Goal: Information Seeking & Learning: Understand process/instructions

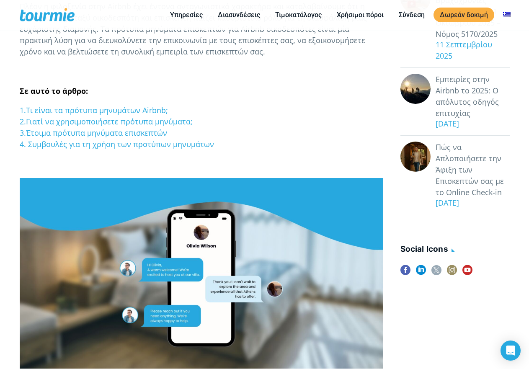
scroll to position [209, 0]
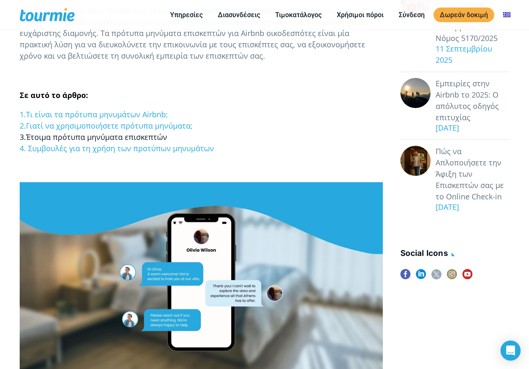
click at [146, 137] on link "3.Έτοιμα πρότυπα μηνύματα επισκεπτών" at bounding box center [93, 137] width 147 height 10
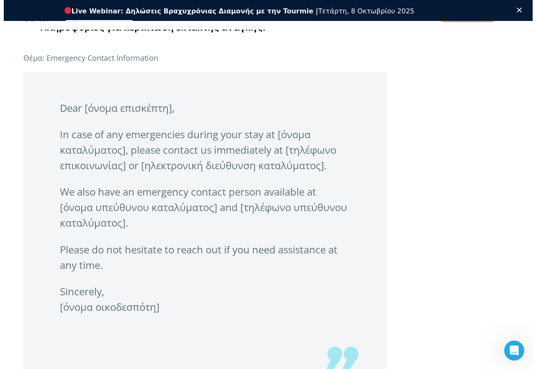
scroll to position [3994, 0]
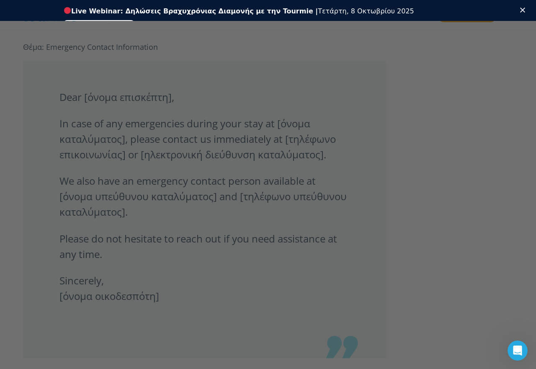
scroll to position [209, 0]
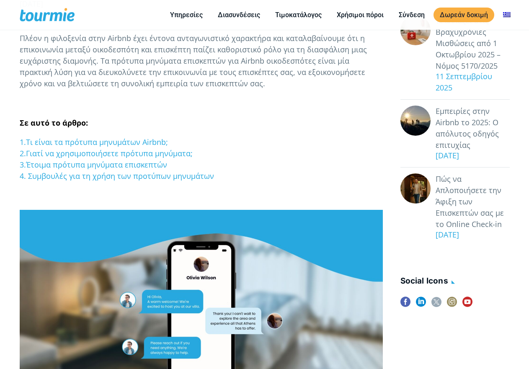
scroll to position [240, 0]
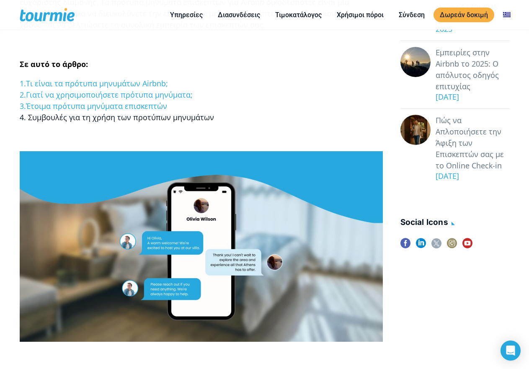
click at [158, 118] on link "4. Συμβουλές για τη χρήση των προτύπων μηνυμάτων" at bounding box center [117, 117] width 194 height 10
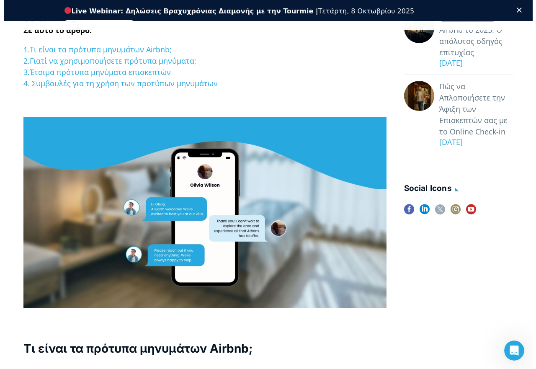
scroll to position [286, 0]
